Goal: Find specific page/section: Find specific page/section

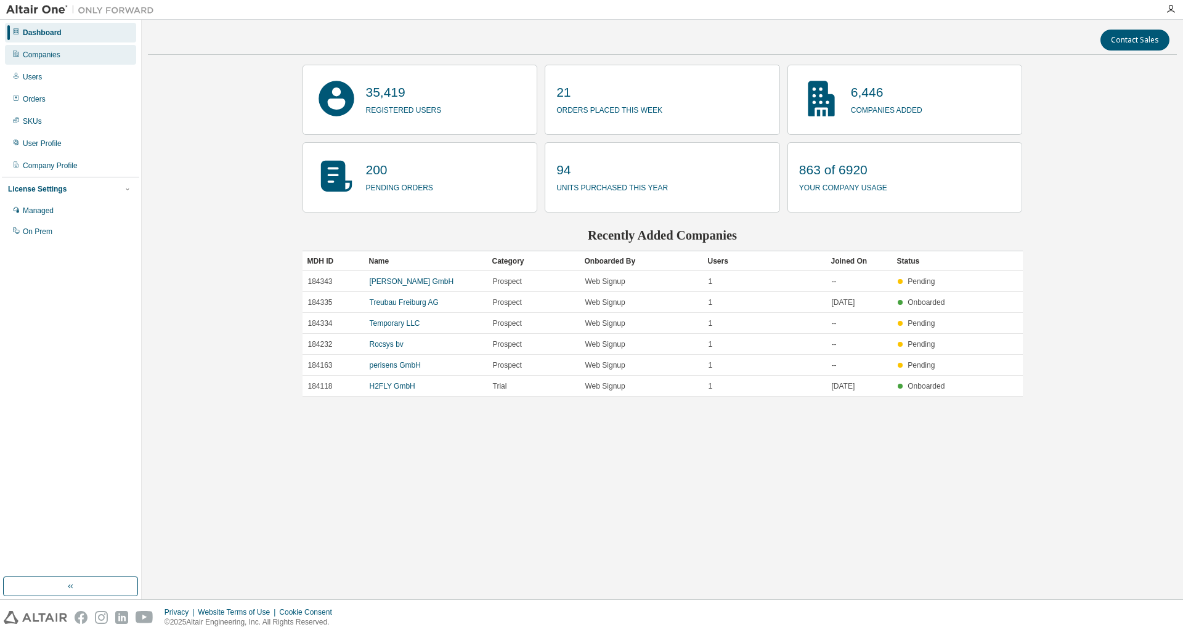
click at [57, 54] on div "Companies" at bounding box center [42, 55] width 38 height 10
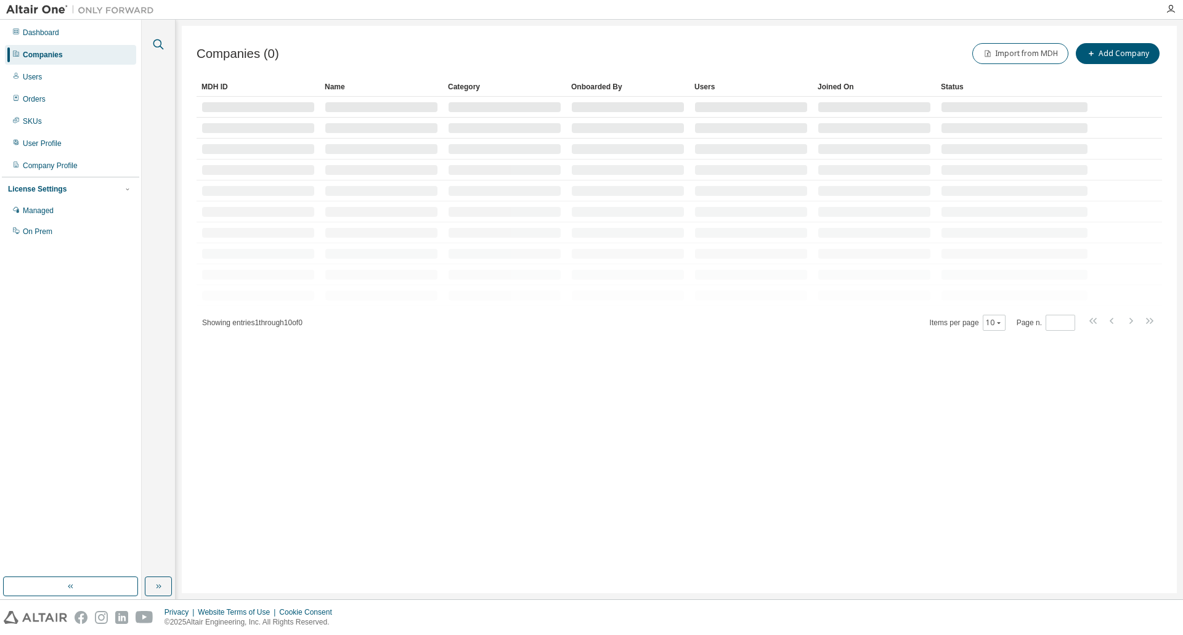
click at [154, 44] on icon "button" at bounding box center [158, 44] width 10 height 10
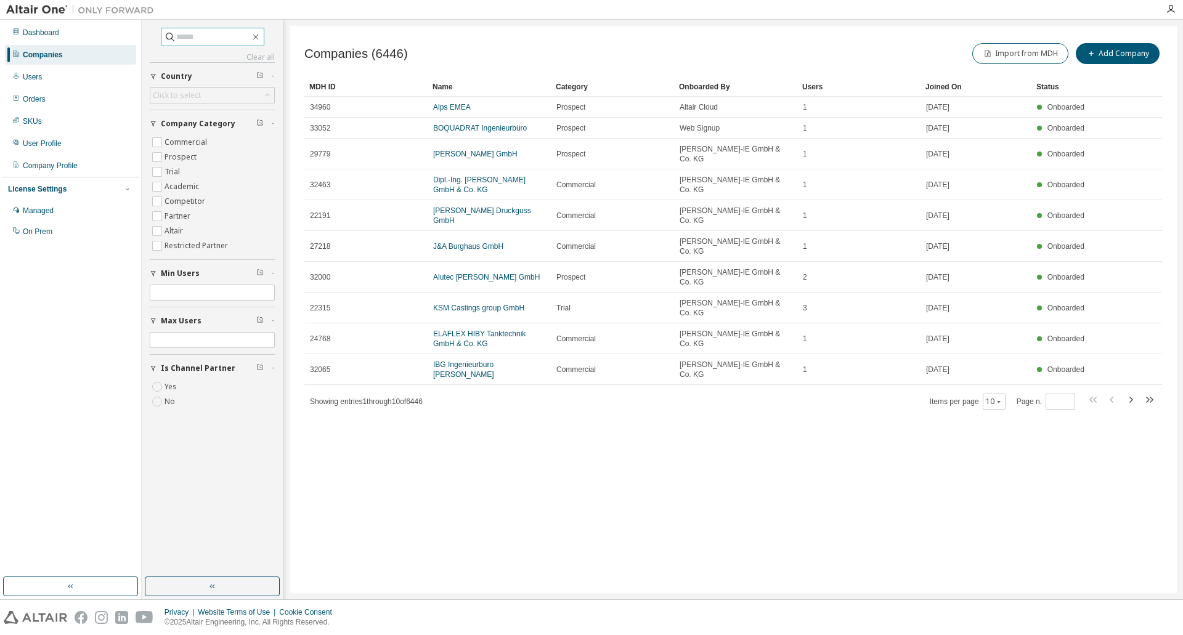
click at [194, 41] on input "text" at bounding box center [213, 37] width 74 height 12
click at [194, 33] on input "text" at bounding box center [213, 37] width 74 height 12
type input "**********"
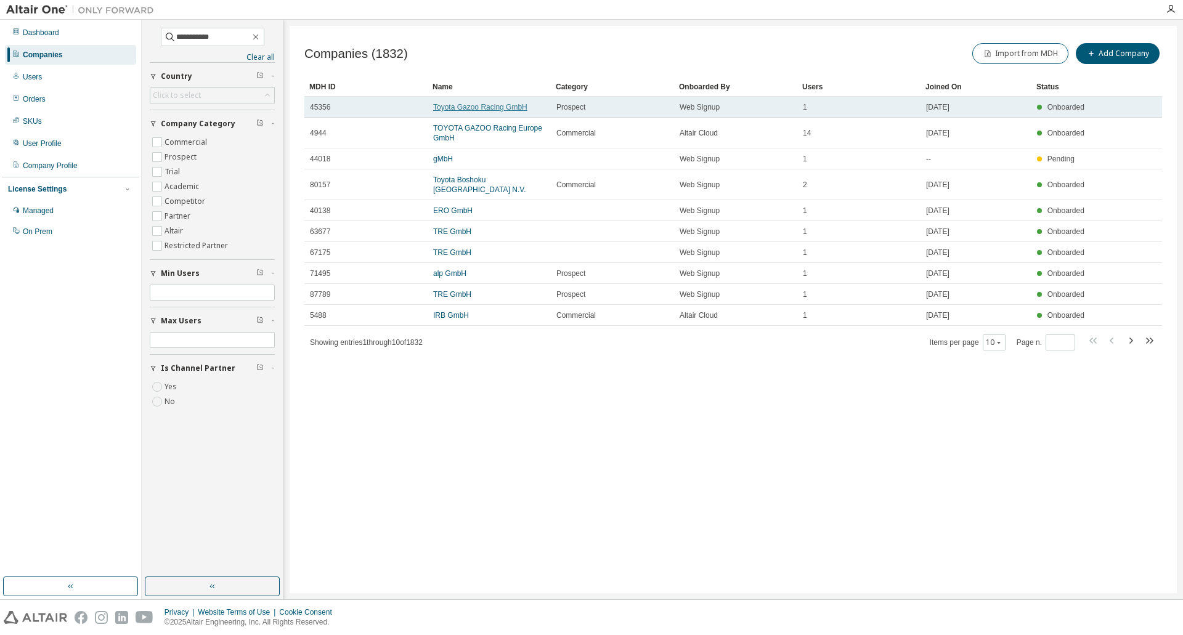
click at [468, 106] on link "Toyota Gazoo Racing GmbH" at bounding box center [480, 107] width 94 height 9
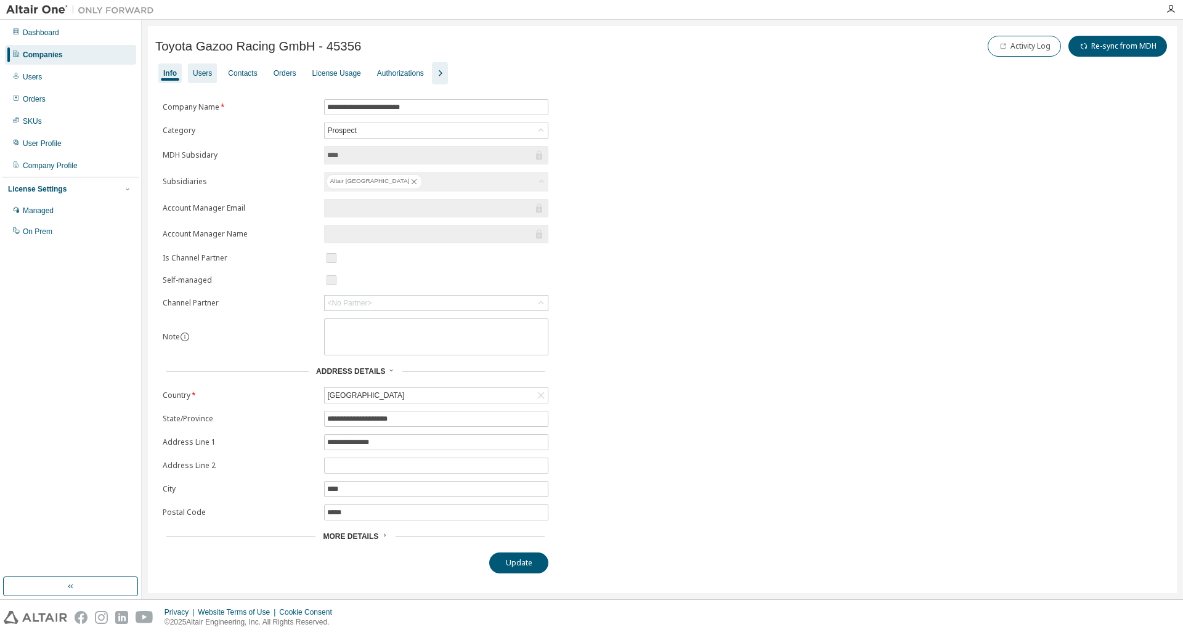
click at [203, 79] on div "Users" at bounding box center [202, 73] width 29 height 20
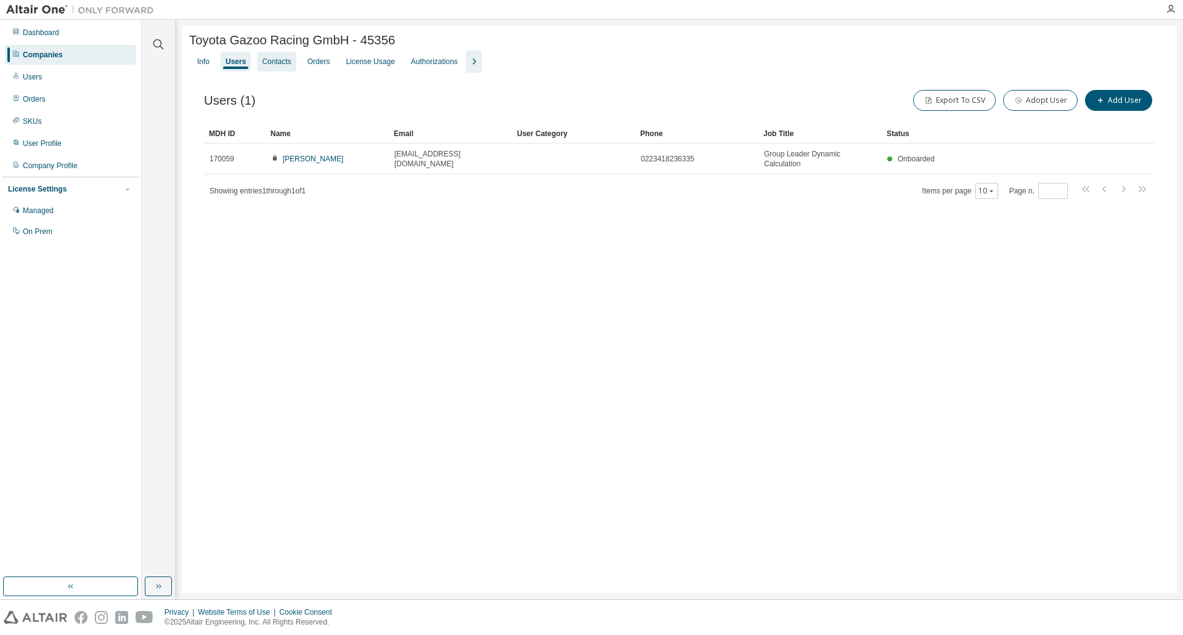
click at [271, 62] on div "Contacts" at bounding box center [276, 62] width 29 height 10
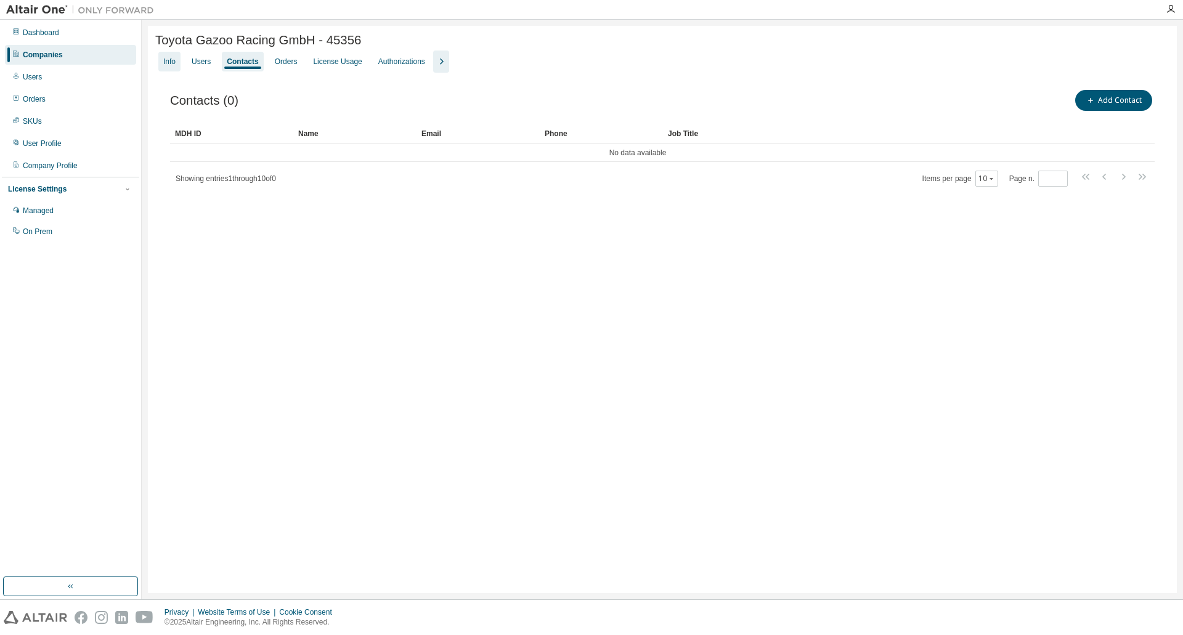
click at [168, 64] on div "Info" at bounding box center [169, 62] width 12 height 10
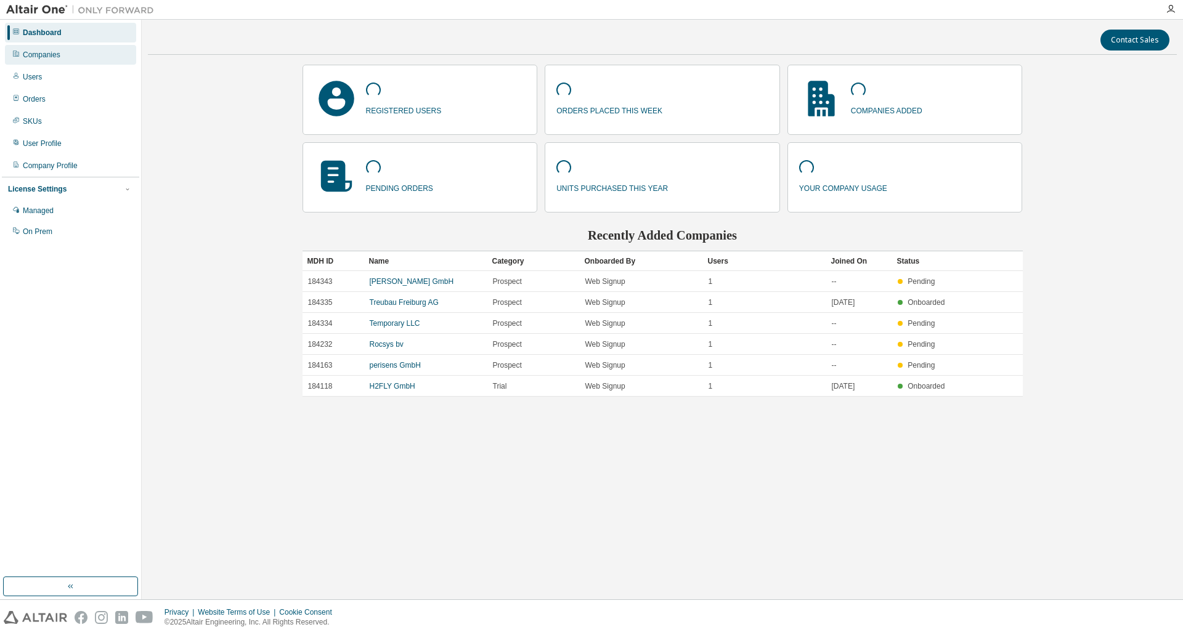
click at [55, 57] on div "Companies" at bounding box center [42, 55] width 38 height 10
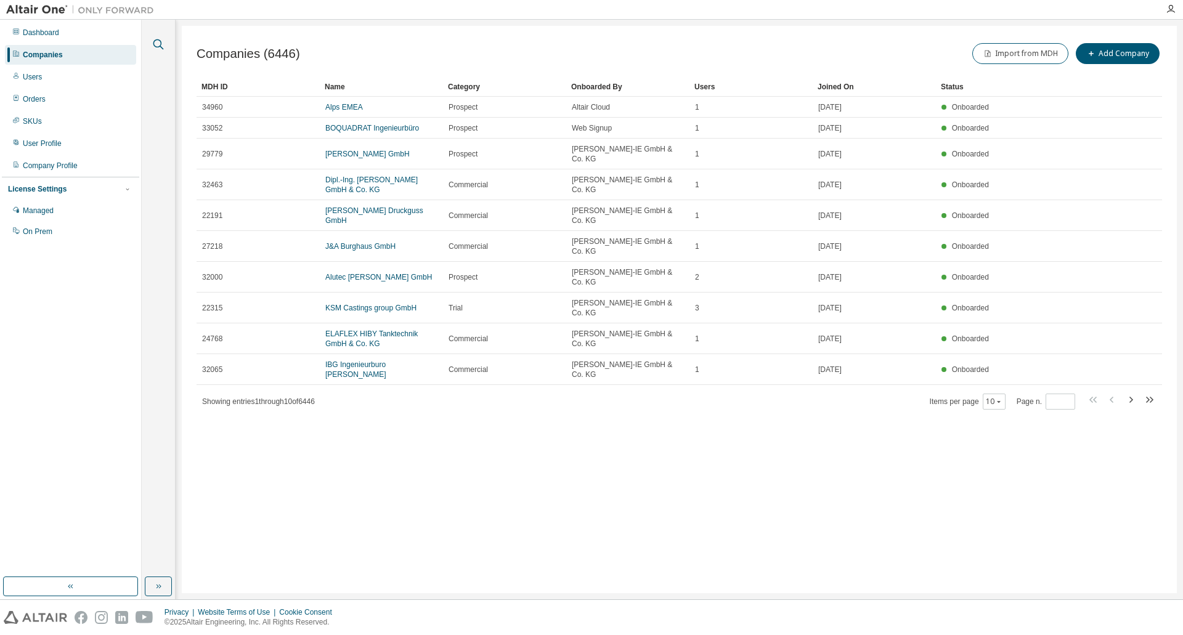
click at [157, 40] on icon "button" at bounding box center [158, 44] width 10 height 10
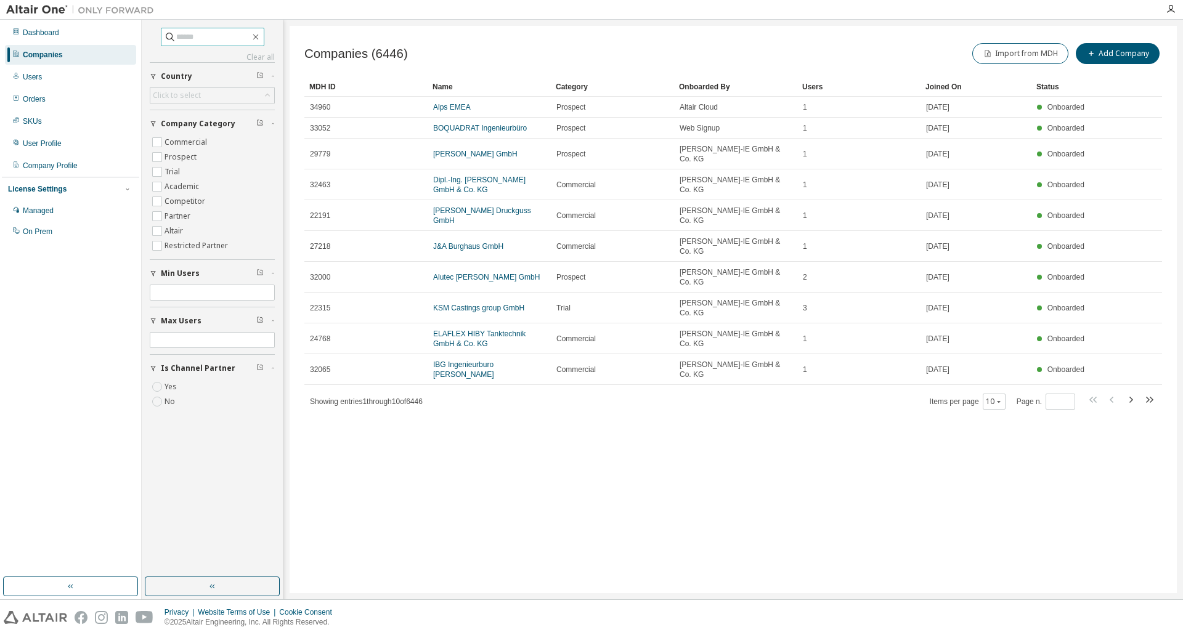
drag, startPoint x: 202, startPoint y: 41, endPoint x: 214, endPoint y: 33, distance: 14.4
click at [203, 41] on input "text" at bounding box center [213, 37] width 74 height 12
type input "******"
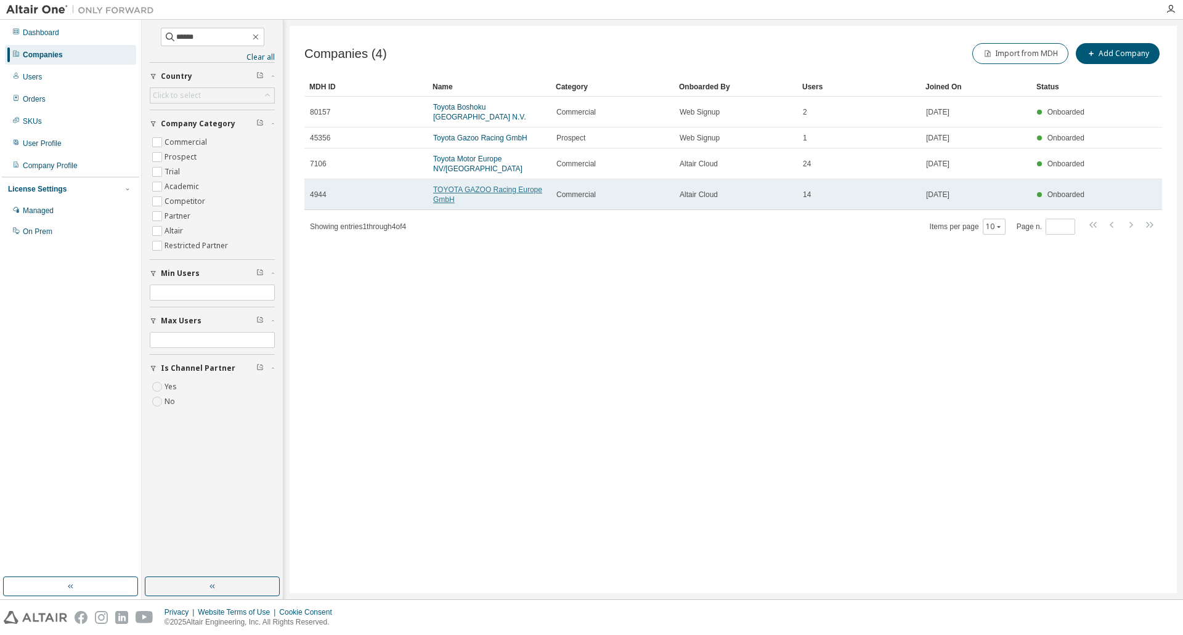
click at [446, 186] on link "TOYOTA GAZOO Racing Europe GmbH" at bounding box center [487, 195] width 109 height 18
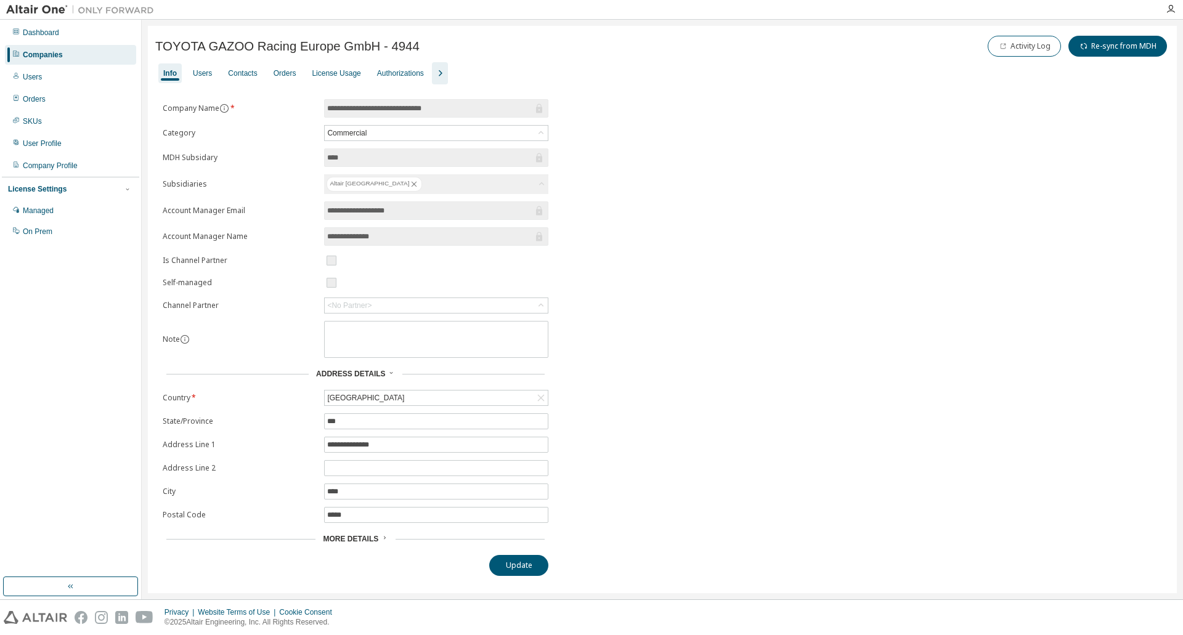
click at [234, 108] on span "*" at bounding box center [232, 108] width 6 height 10
click at [229, 108] on button "Company Name *" at bounding box center [224, 109] width 10 height 10
click at [228, 109] on icon "information" at bounding box center [224, 108] width 9 height 9
click at [225, 107] on icon "information" at bounding box center [224, 108] width 9 height 9
click at [672, 109] on div "**********" at bounding box center [662, 337] width 1014 height 477
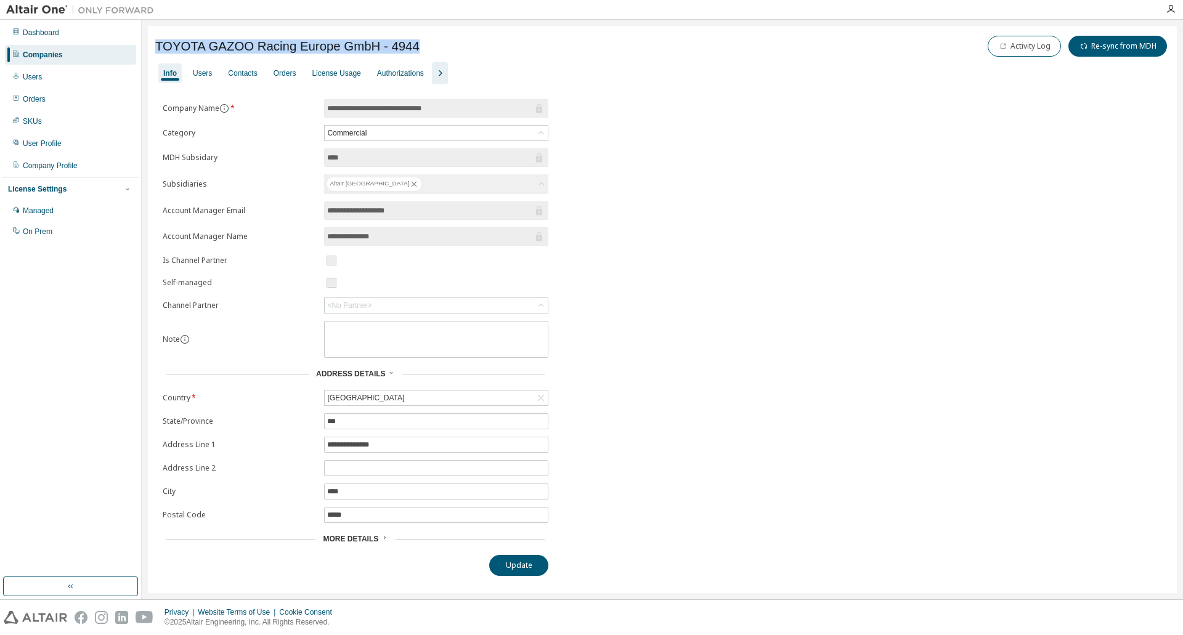
drag, startPoint x: 408, startPoint y: 46, endPoint x: 158, endPoint y: 51, distance: 250.2
click at [158, 51] on div "TOYOTA GAZOO Racing Europe GmbH - 4944 Activity Log Re-sync from MDH" at bounding box center [662, 46] width 1014 height 26
copy span "TOYOTA GAZOO Racing Europe GmbH - 4944"
